Goal: Check status: Check status

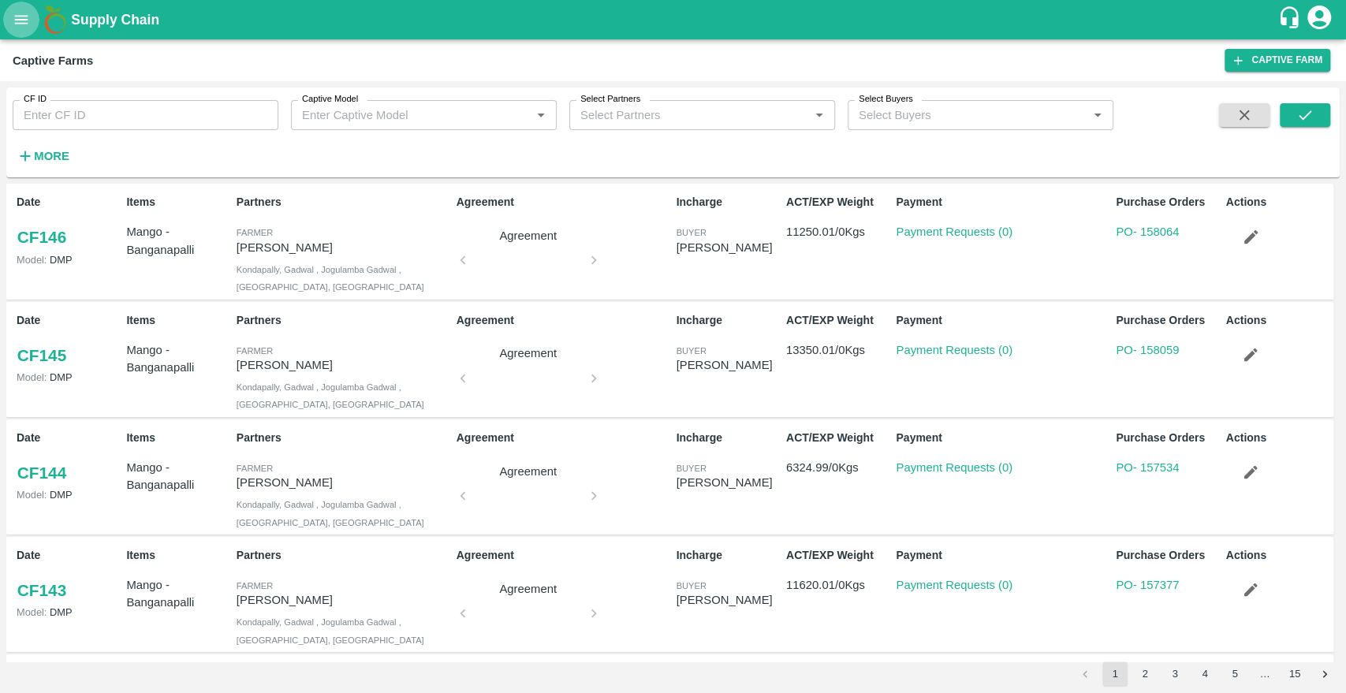
click at [27, 17] on icon "open drawer" at bounding box center [21, 19] width 17 height 17
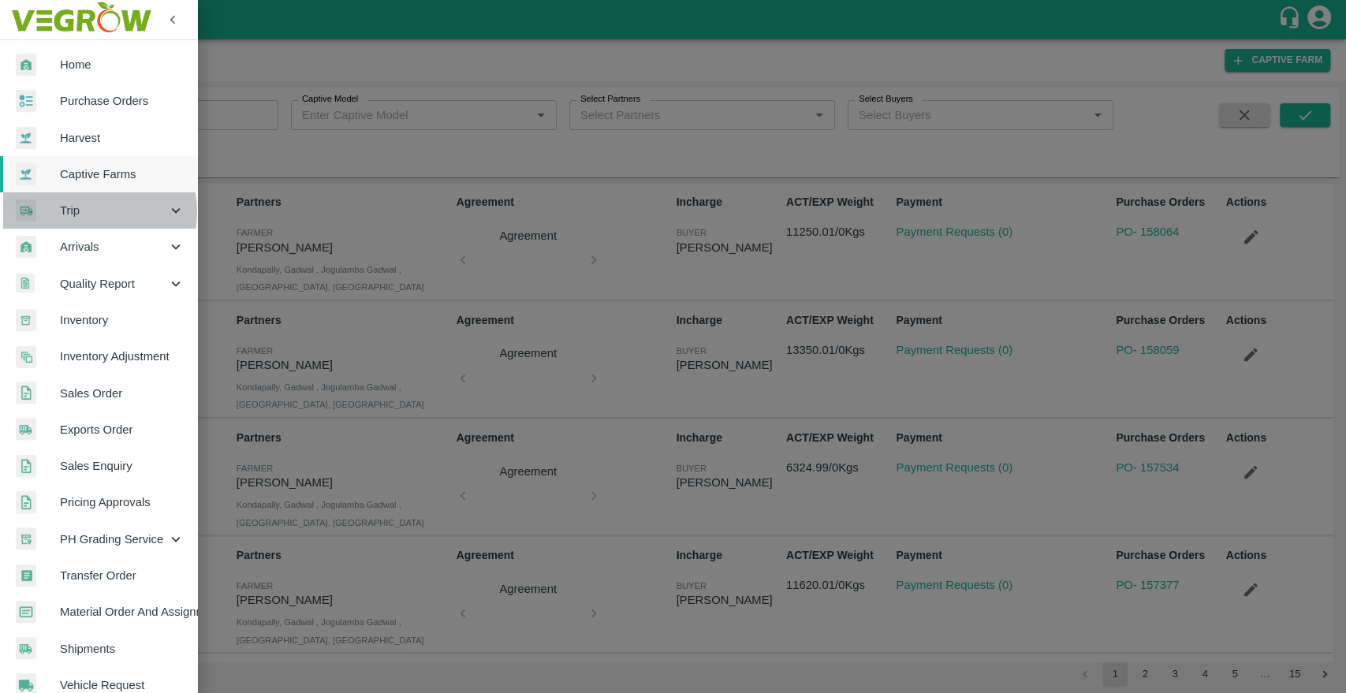
click at [80, 212] on span "Trip" at bounding box center [113, 210] width 107 height 17
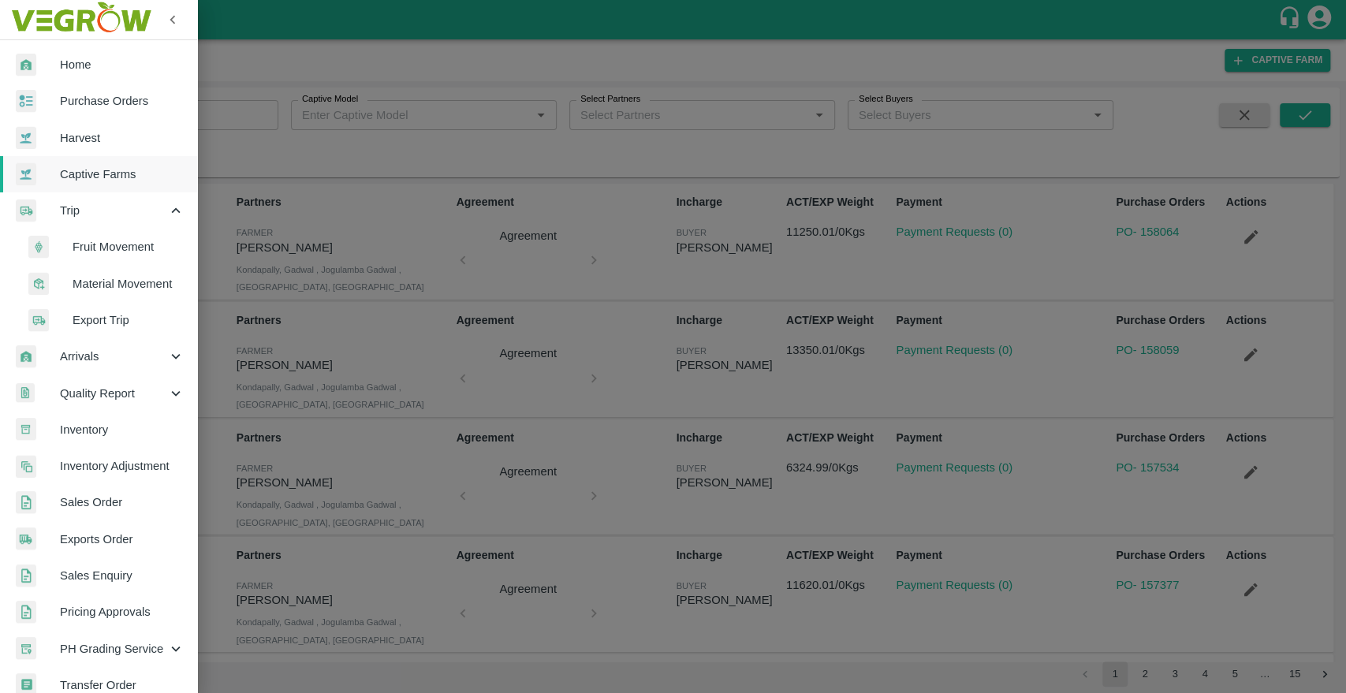
scroll to position [351, 0]
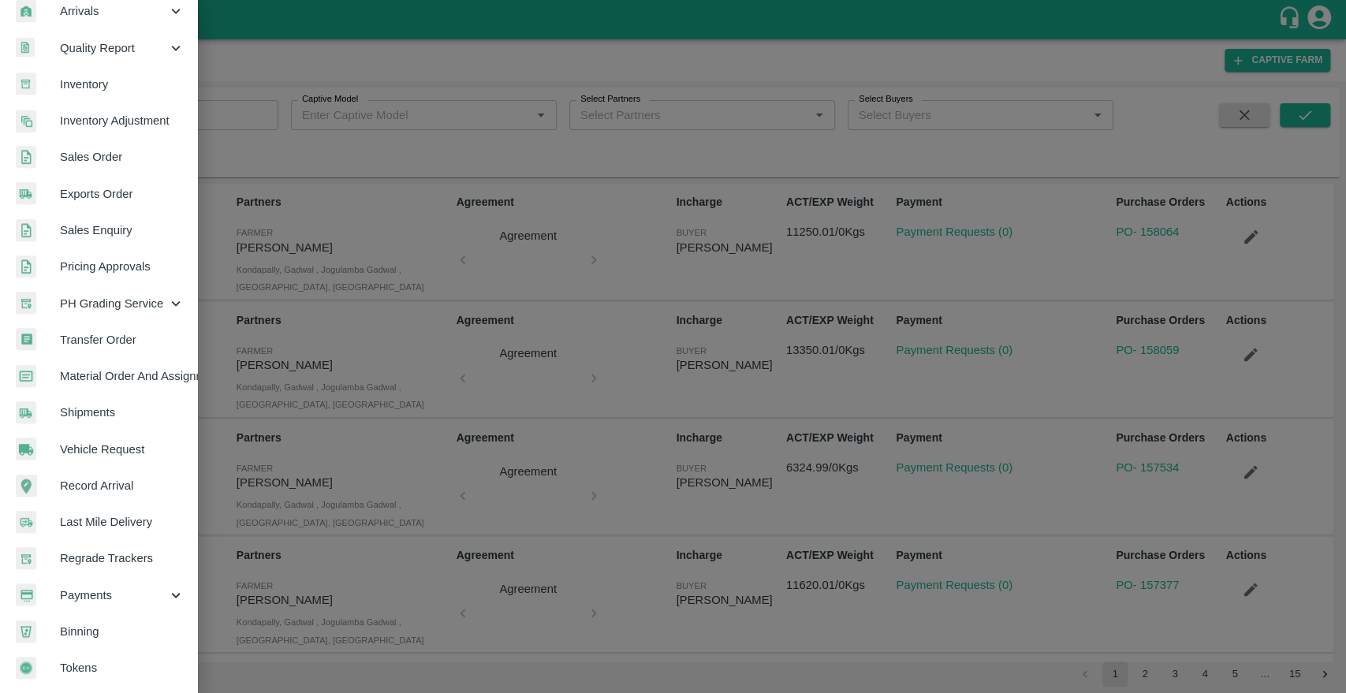
click at [81, 417] on link "Shipments" at bounding box center [98, 412] width 197 height 36
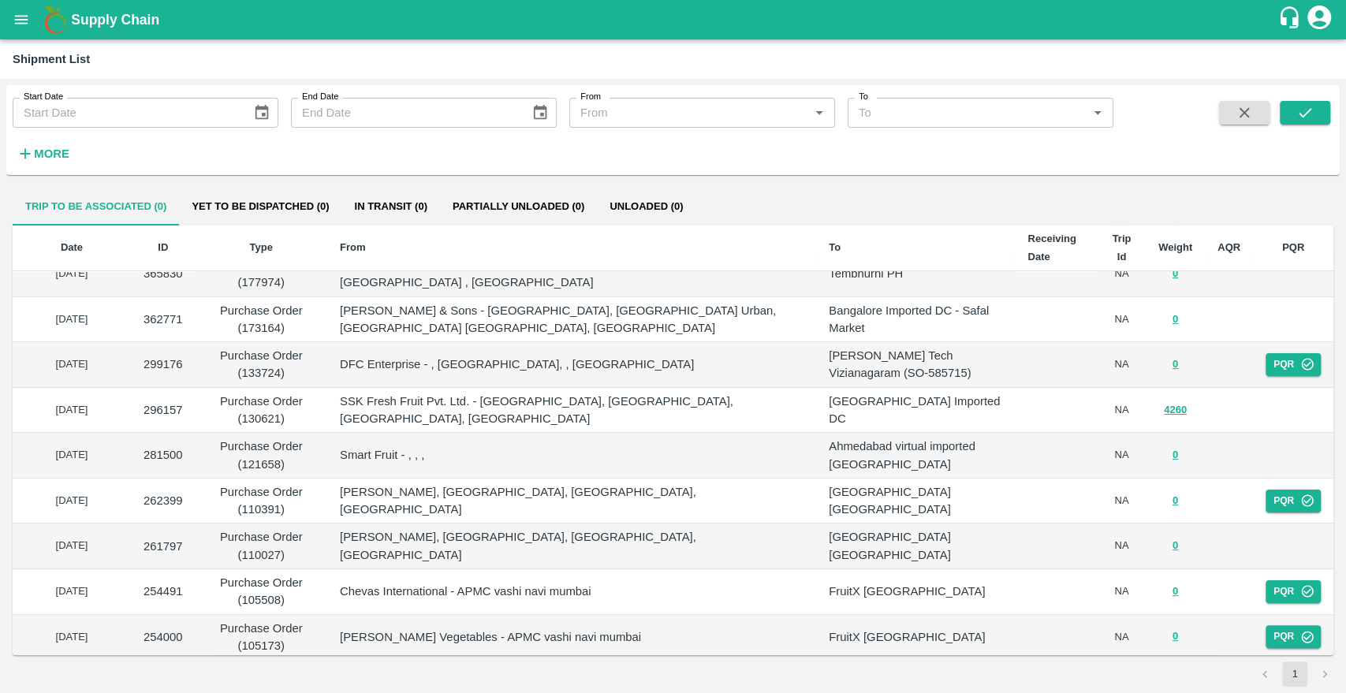
scroll to position [140, 0]
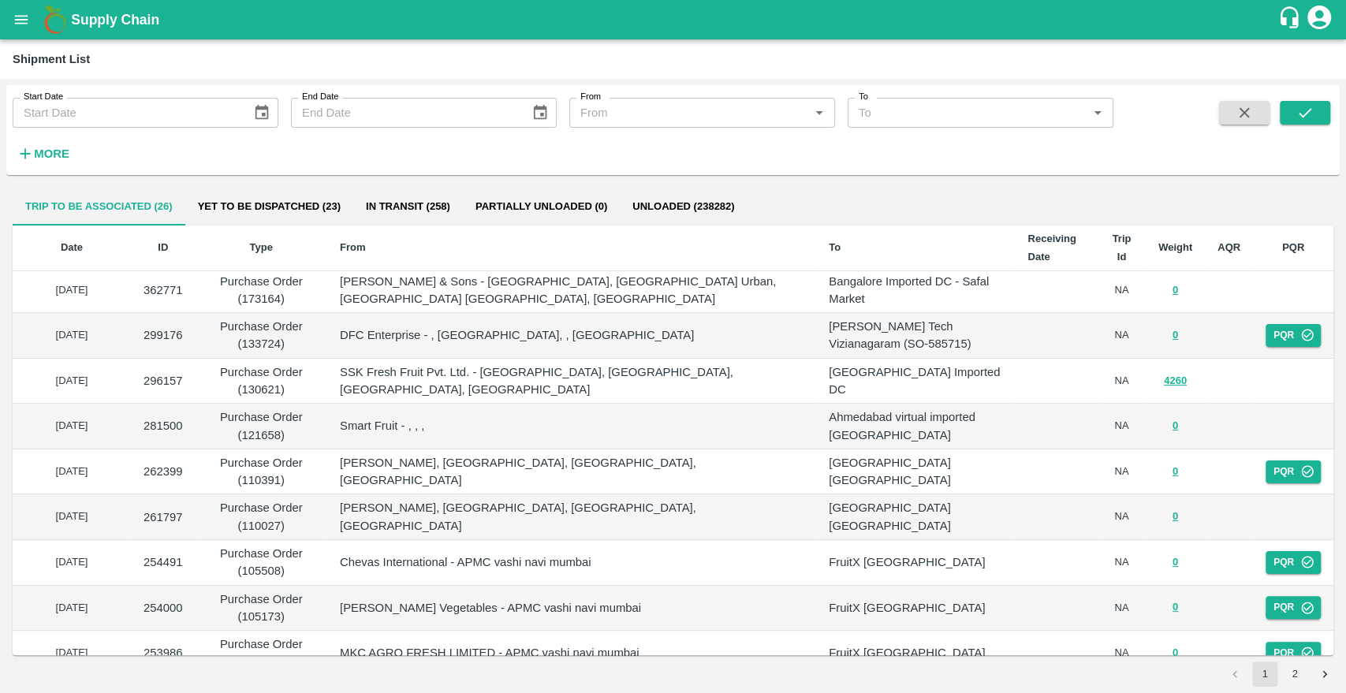
click at [168, 384] on p "296157" at bounding box center [162, 380] width 39 height 17
copy p "296157"
click at [1169, 381] on button "4260" at bounding box center [1175, 381] width 23 height 18
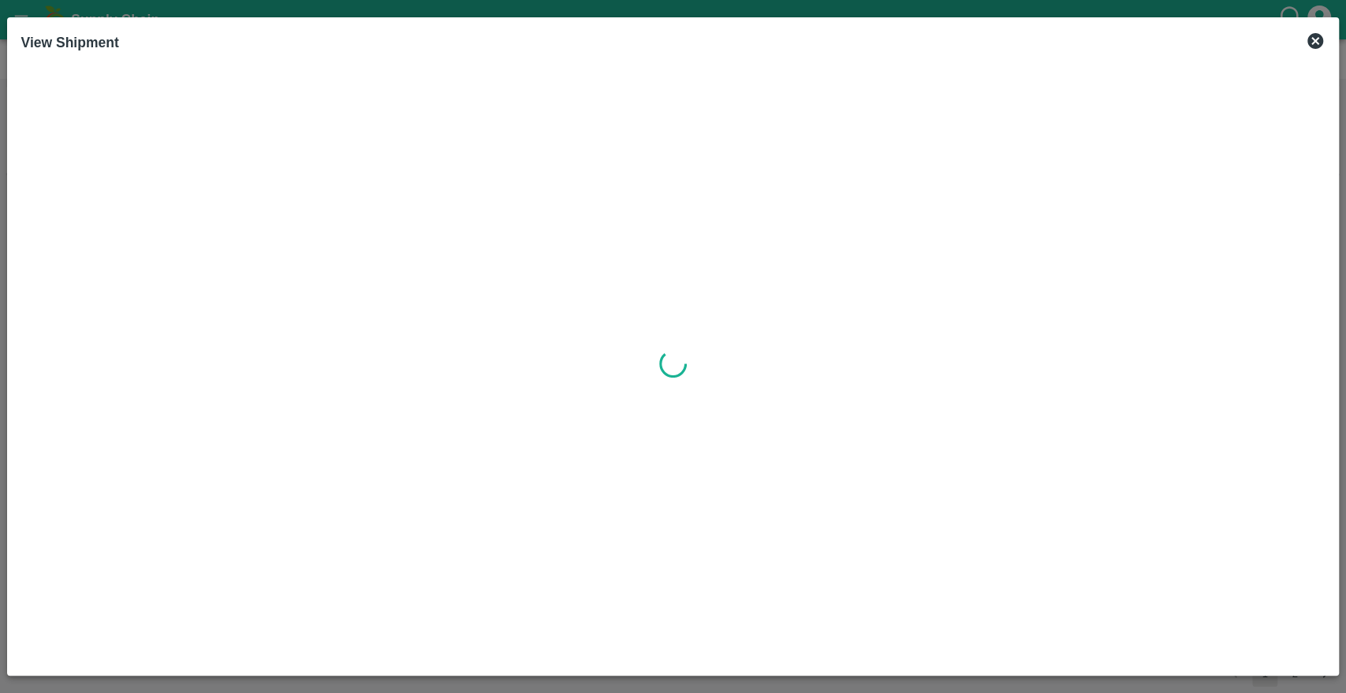
click at [1308, 41] on icon at bounding box center [1315, 41] width 16 height 16
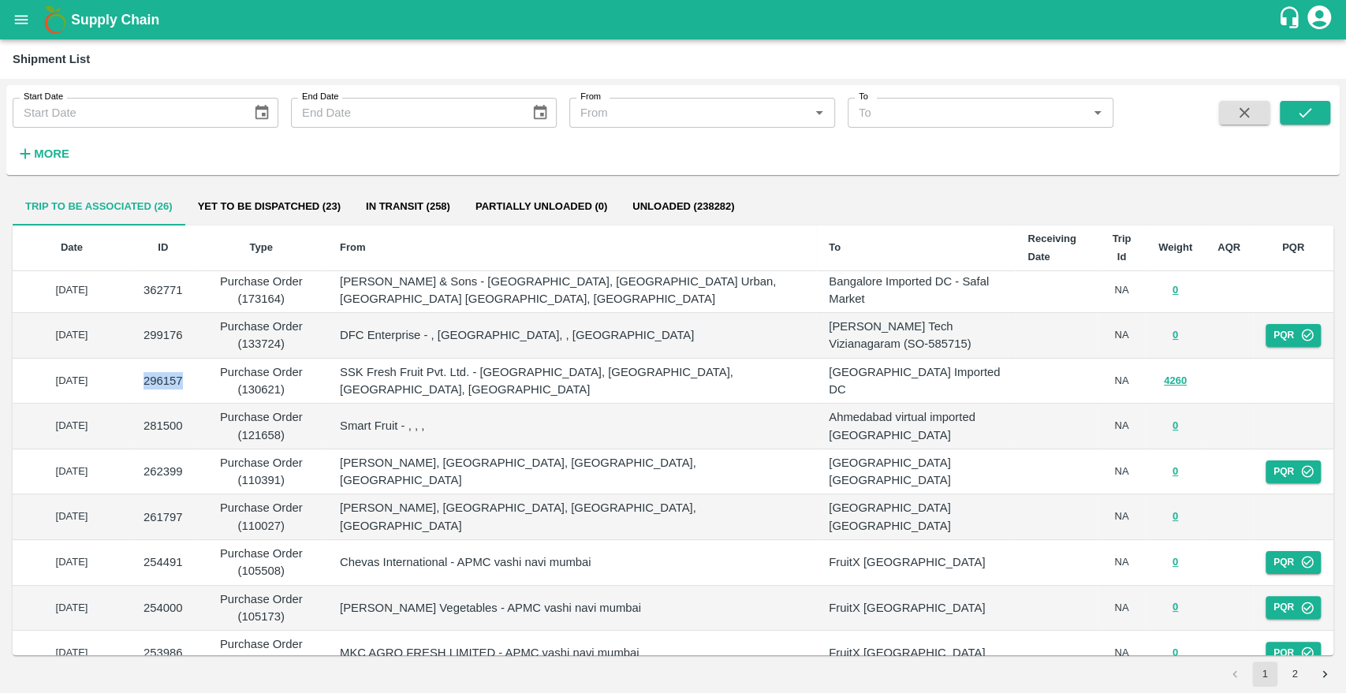
copy p "296157"
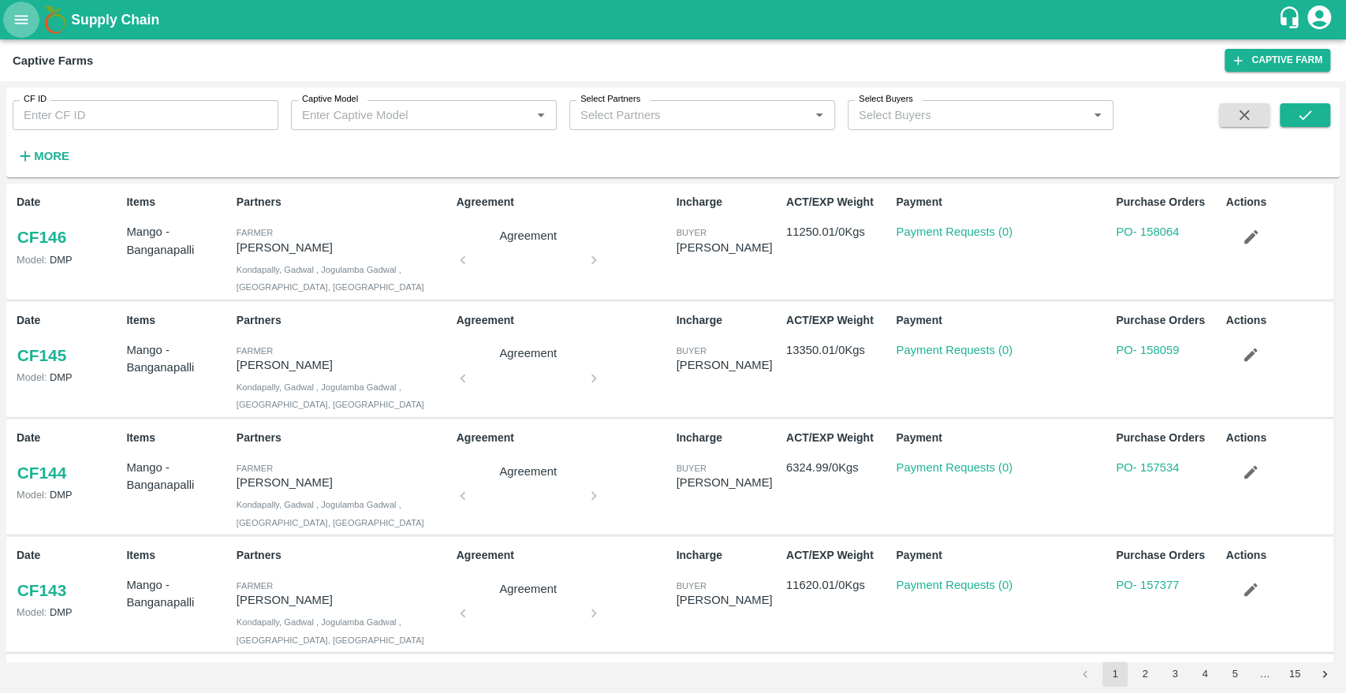
click at [23, 23] on icon "open drawer" at bounding box center [21, 19] width 13 height 9
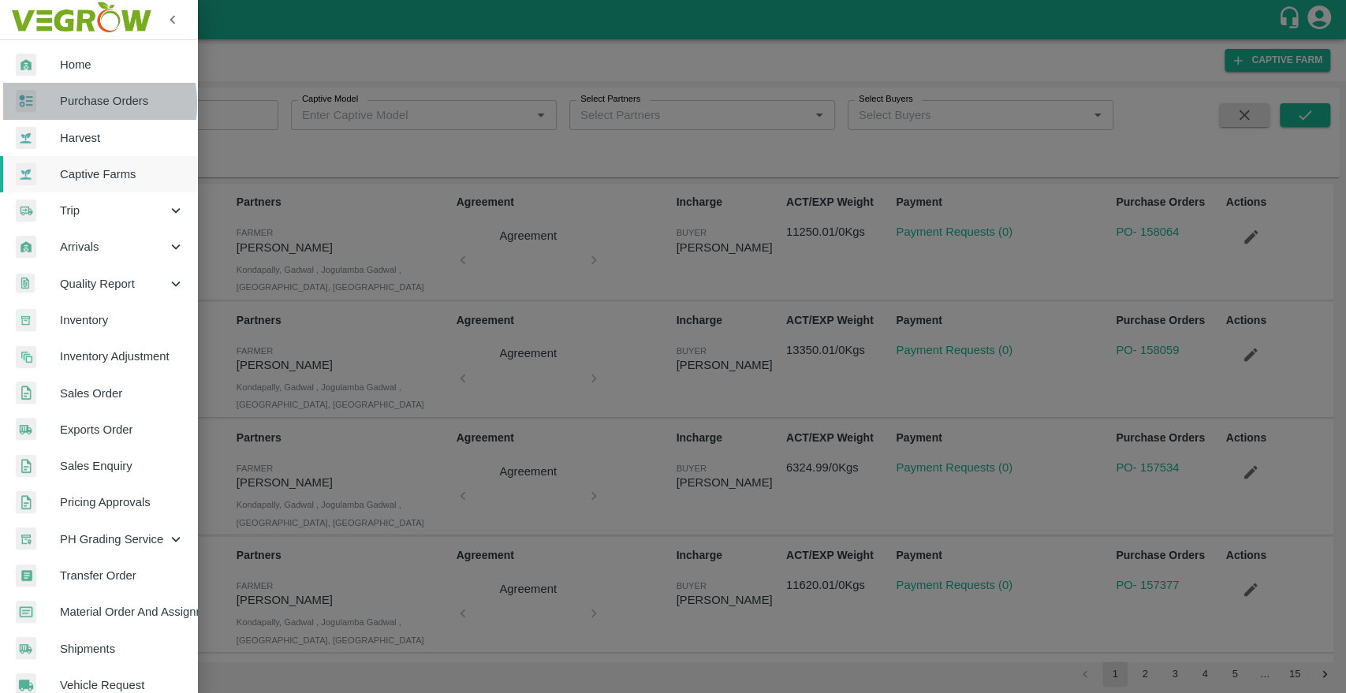
click at [69, 103] on span "Purchase Orders" at bounding box center [122, 100] width 125 height 17
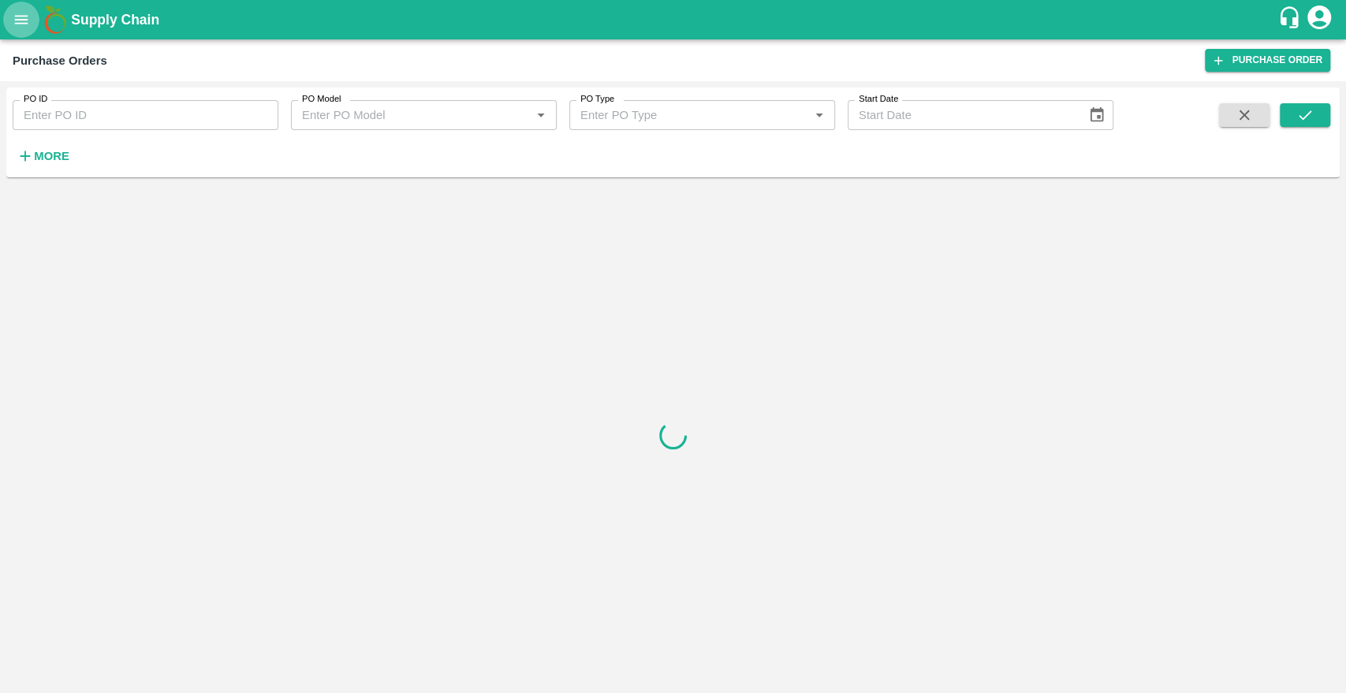
click at [25, 22] on icon "open drawer" at bounding box center [21, 19] width 17 height 17
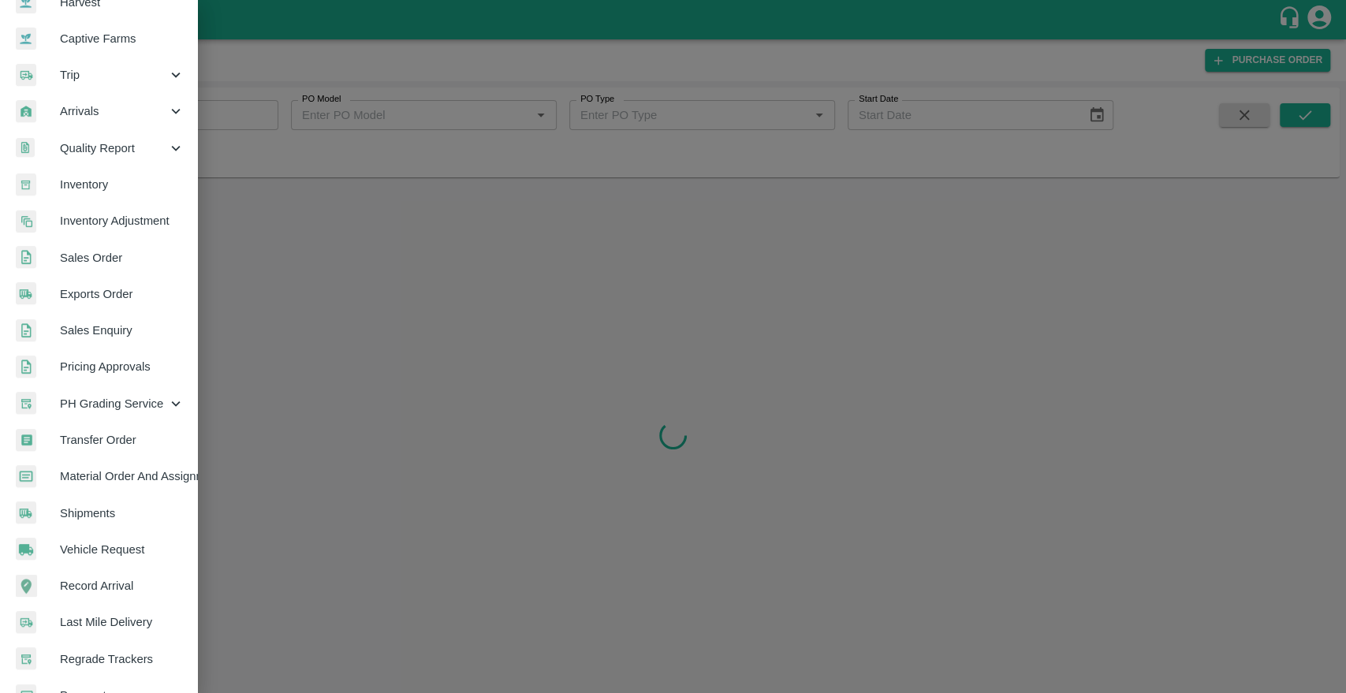
scroll to position [241, 0]
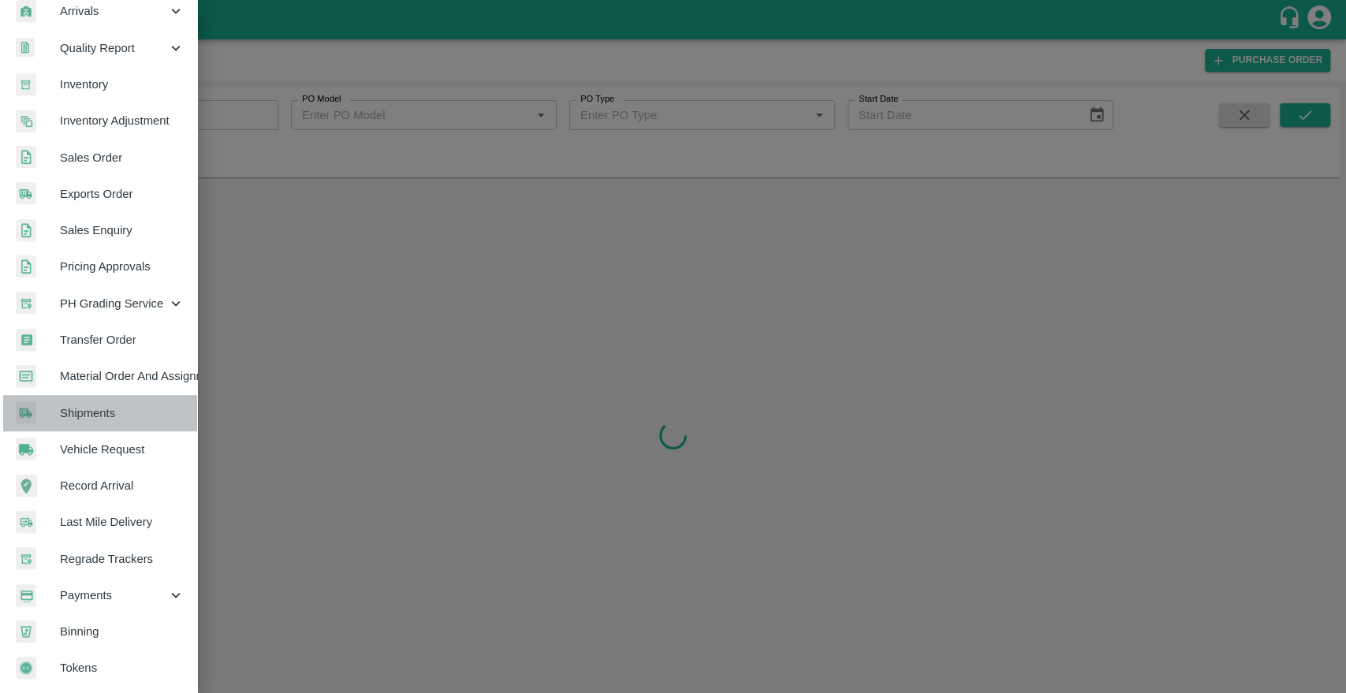
click at [109, 408] on span "Shipments" at bounding box center [122, 412] width 125 height 17
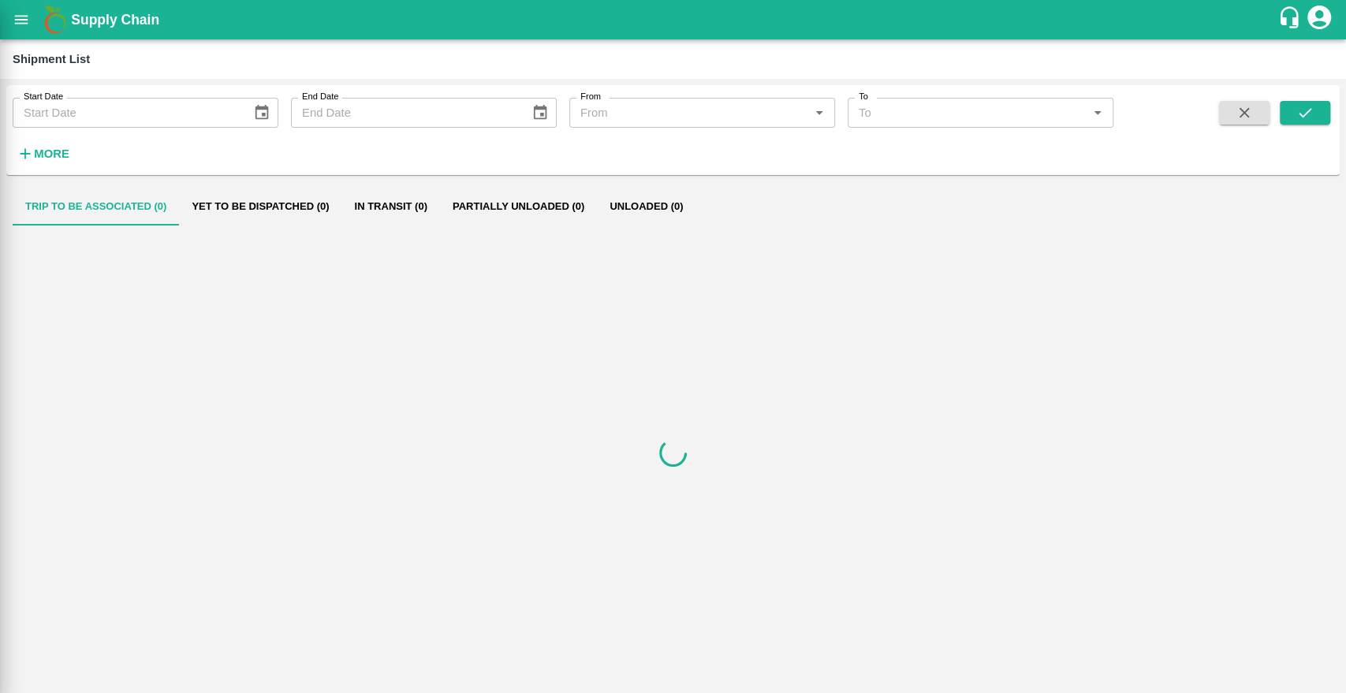
scroll to position [235, 0]
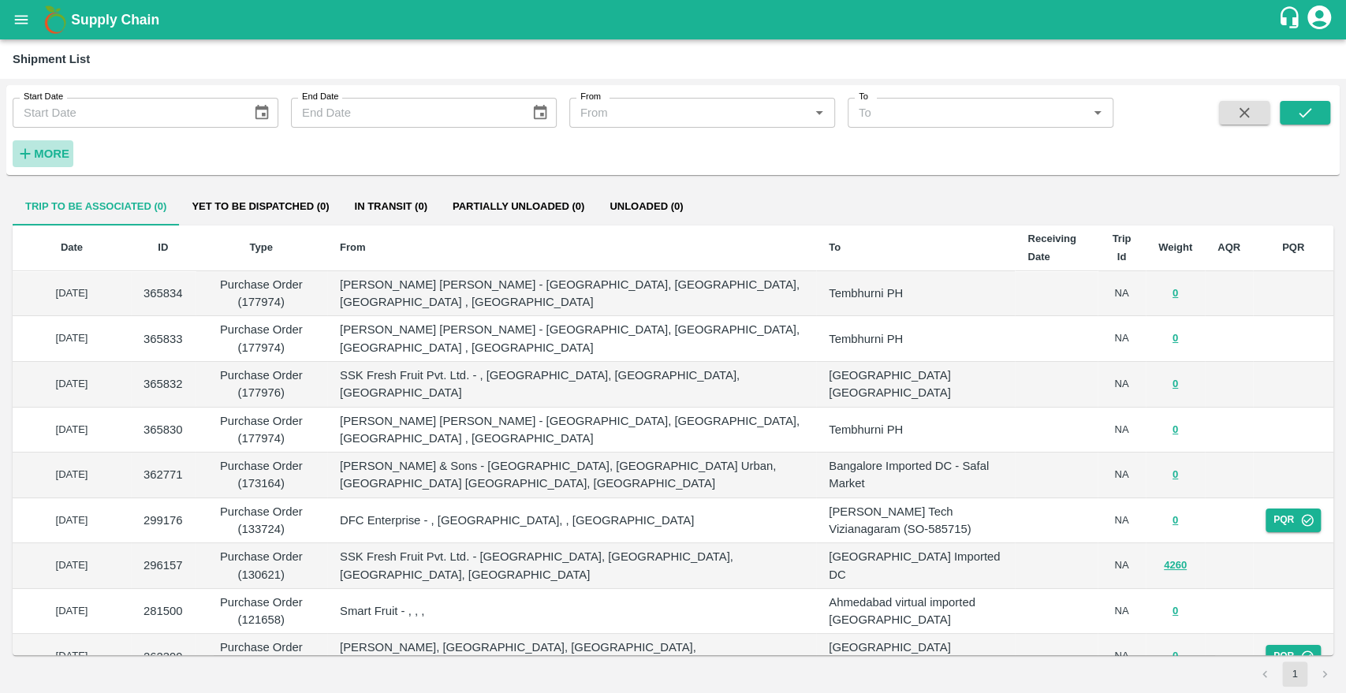
click at [48, 149] on strong "More" at bounding box center [51, 153] width 35 height 13
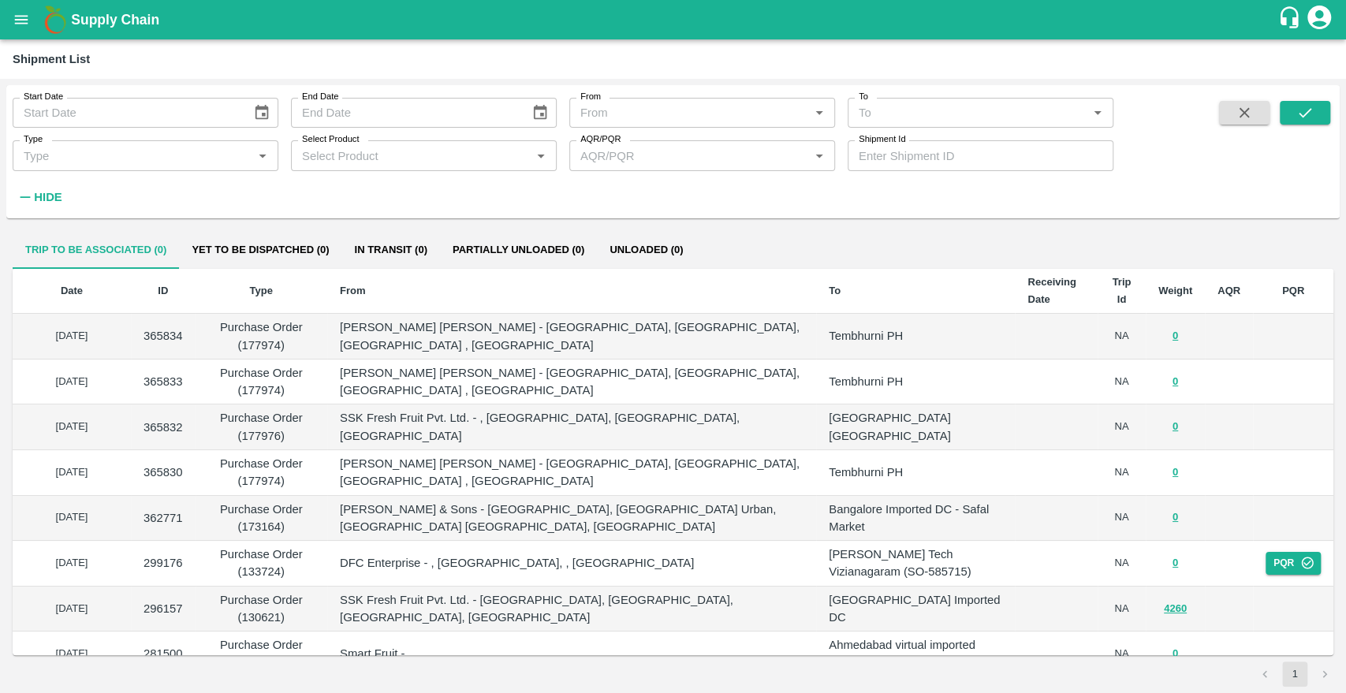
click at [851, 155] on input "Shipment Id" at bounding box center [980, 155] width 266 height 30
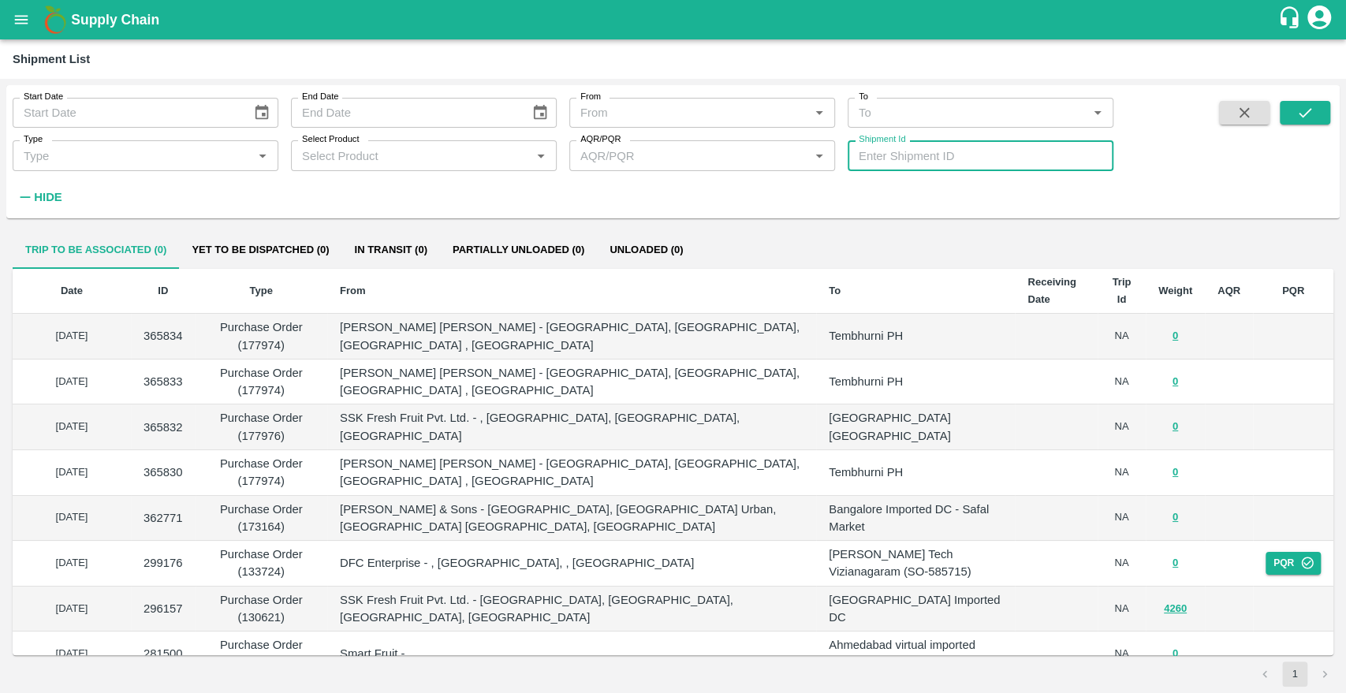
paste input "296157"
type input "296157"
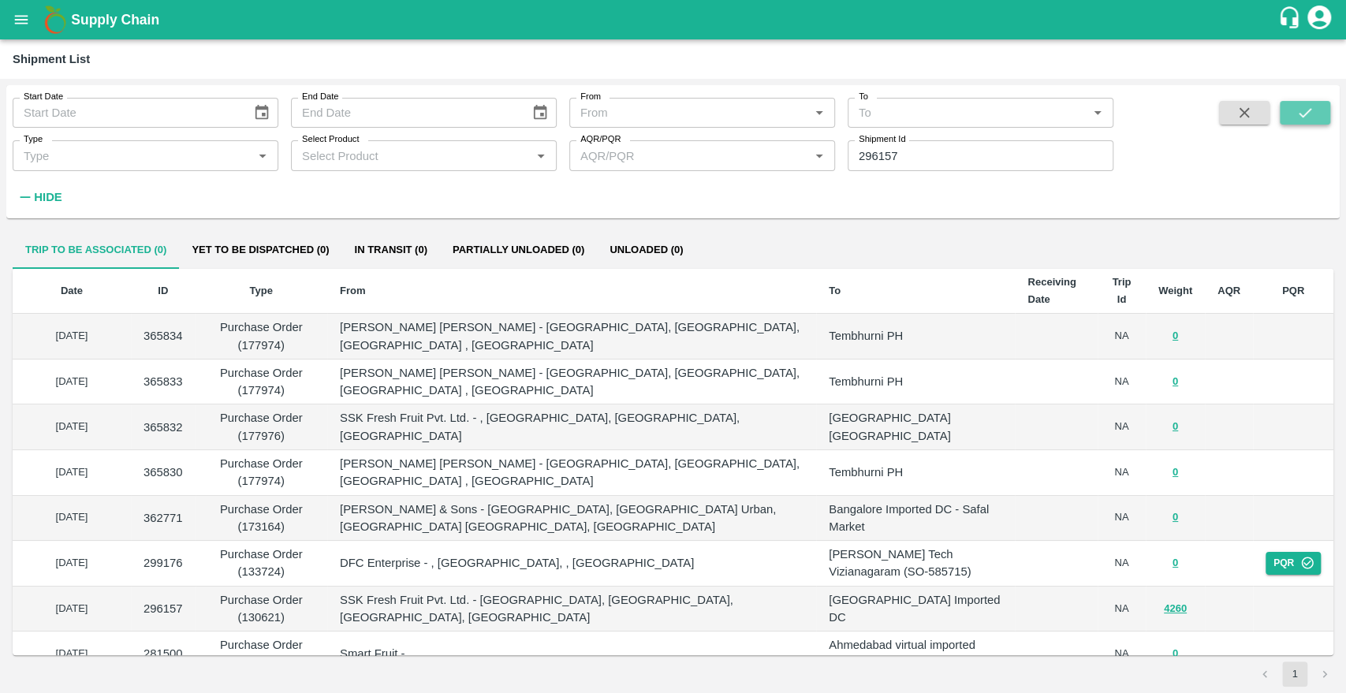
click at [1305, 121] on icon "submit" at bounding box center [1304, 112] width 17 height 17
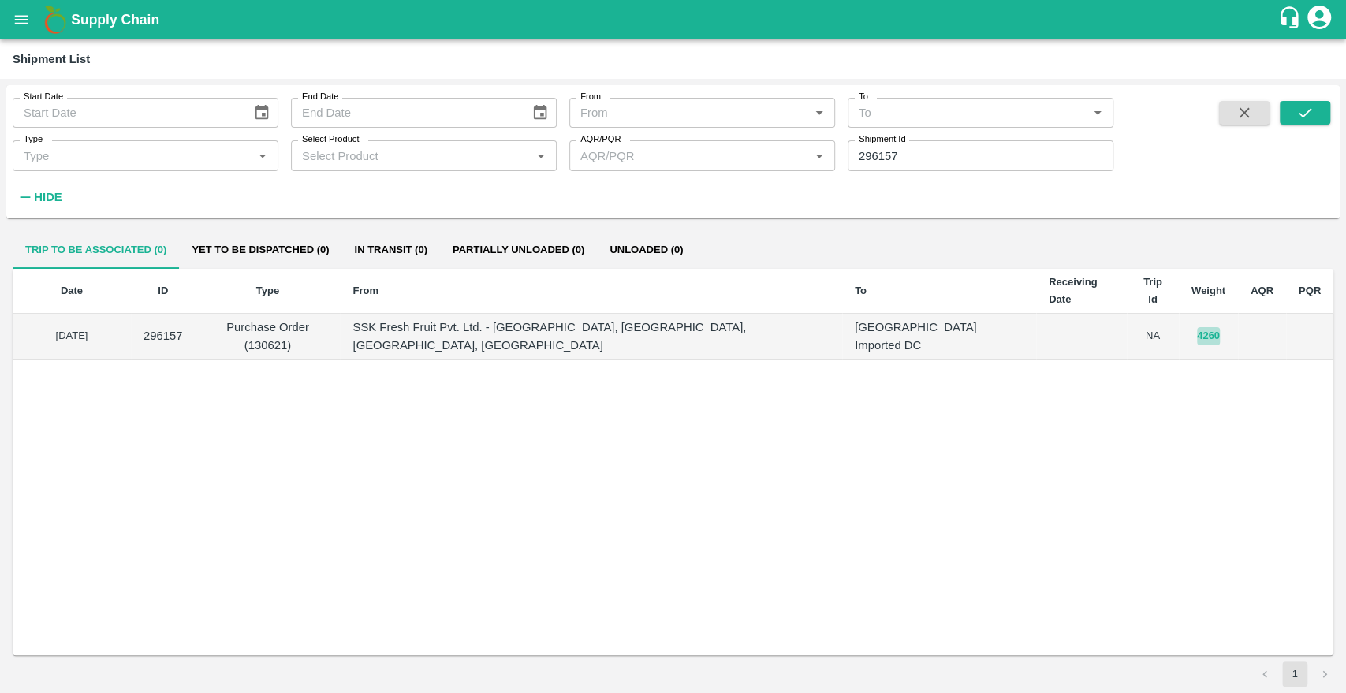
click at [1197, 327] on button "4260" at bounding box center [1208, 336] width 23 height 18
